Goal: Information Seeking & Learning: Understand process/instructions

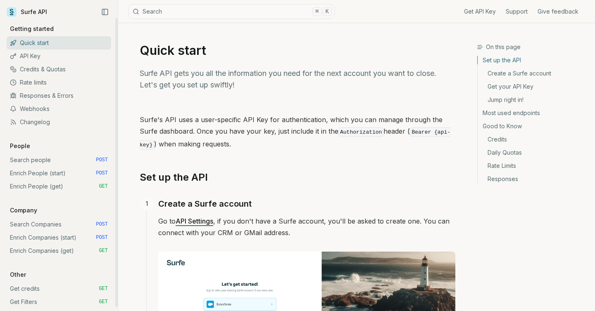
click at [38, 160] on link "Search people POST" at bounding box center [59, 160] width 104 height 13
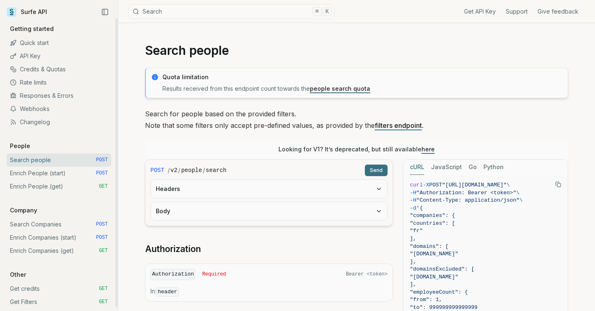
click at [40, 175] on link "Enrich People (start) POST" at bounding box center [59, 173] width 104 height 13
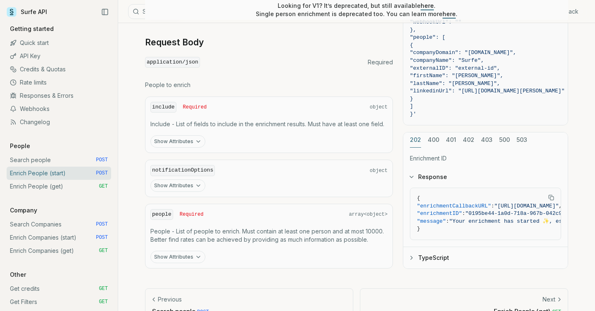
scroll to position [367, 0]
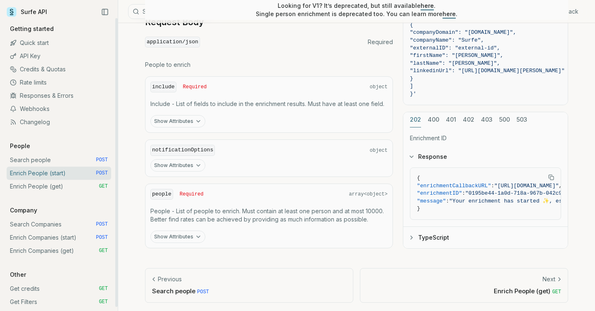
click at [63, 159] on link "Search people POST" at bounding box center [59, 160] width 104 height 13
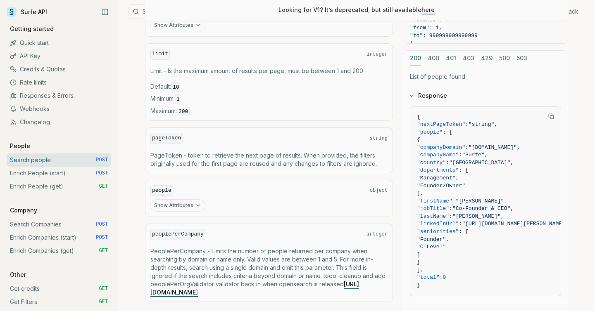
scroll to position [385, 0]
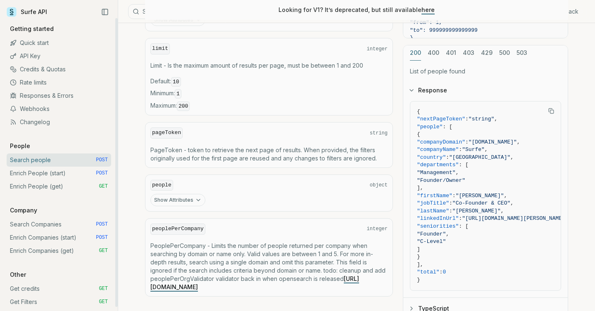
click at [57, 174] on link "Enrich People (start) POST" at bounding box center [59, 173] width 104 height 13
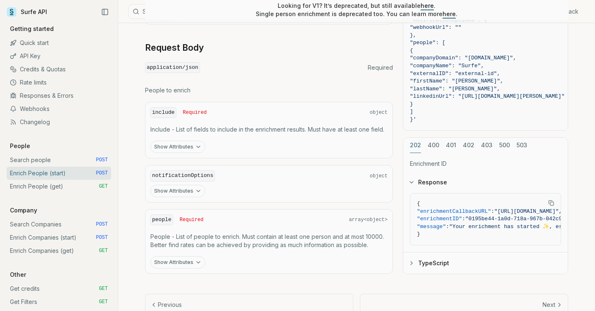
scroll to position [367, 0]
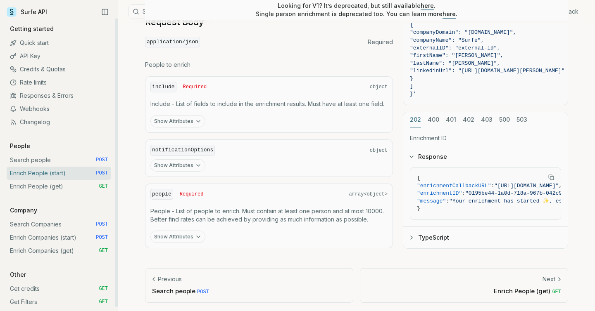
click at [55, 190] on link "Enrich People (get) GET" at bounding box center [59, 186] width 104 height 13
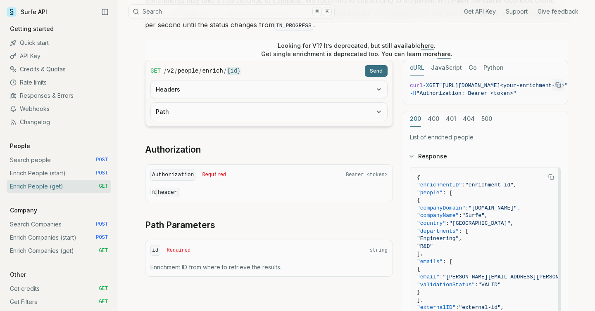
scroll to position [137, 0]
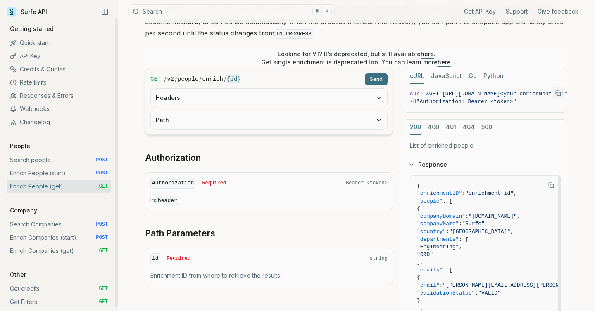
click at [57, 175] on link "Enrich People (start) POST" at bounding box center [59, 173] width 104 height 13
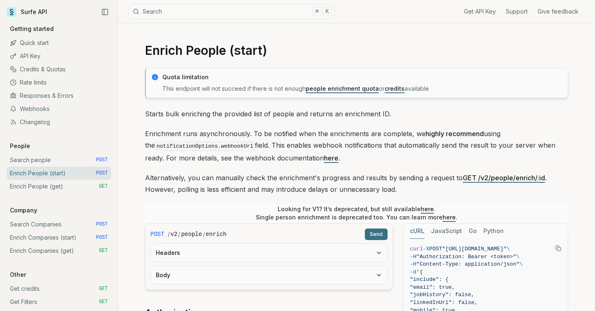
click at [485, 11] on link "Get API Key" at bounding box center [480, 11] width 32 height 8
